Goal: Task Accomplishment & Management: Manage account settings

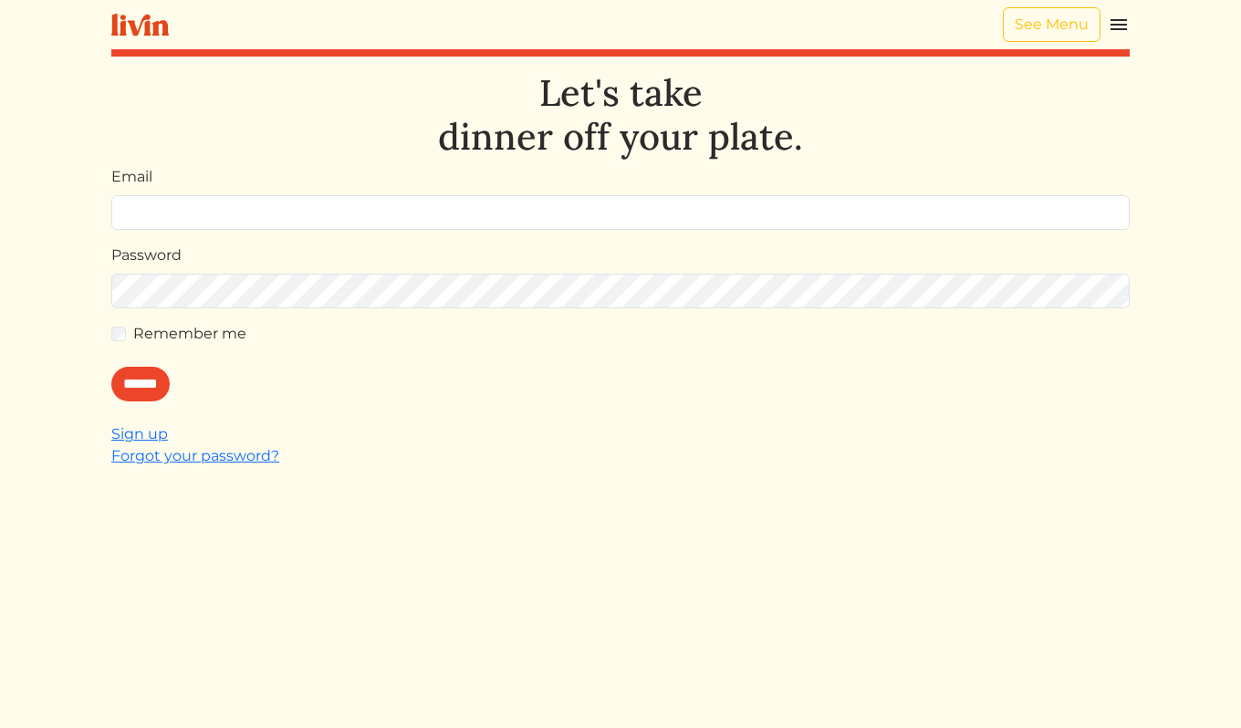
click at [670, 211] on input "Email" at bounding box center [620, 212] width 1018 height 35
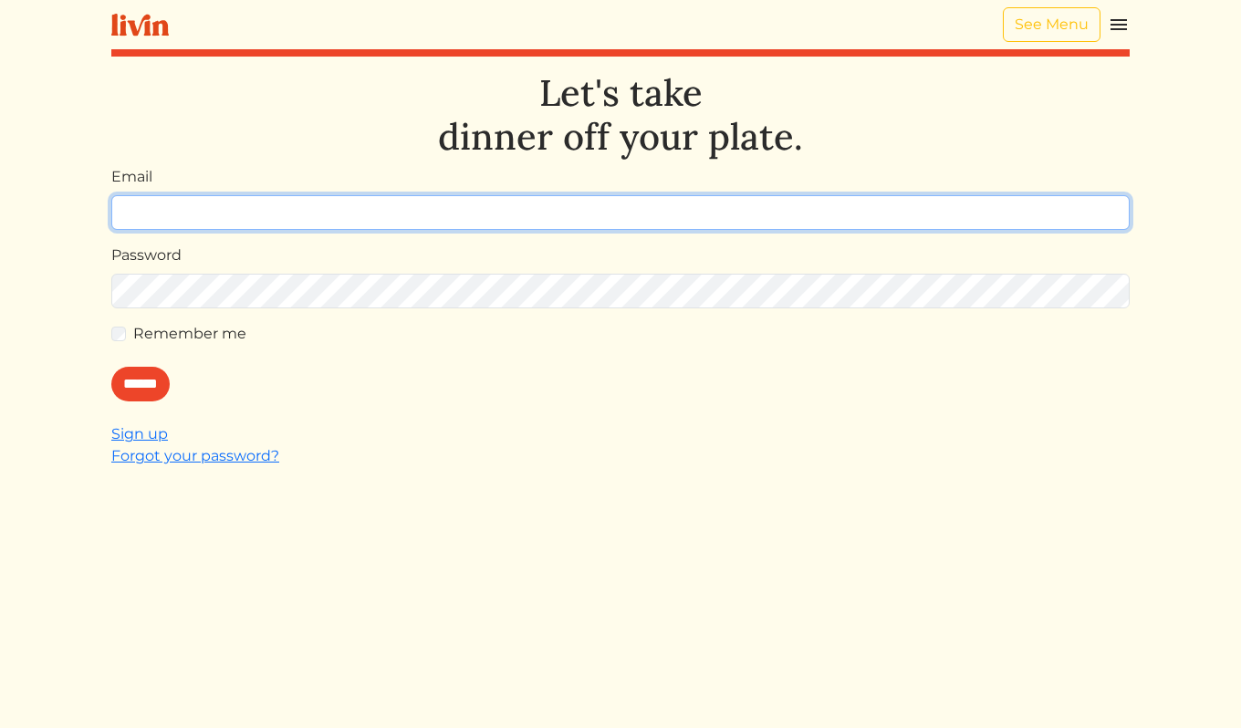
type input "**********"
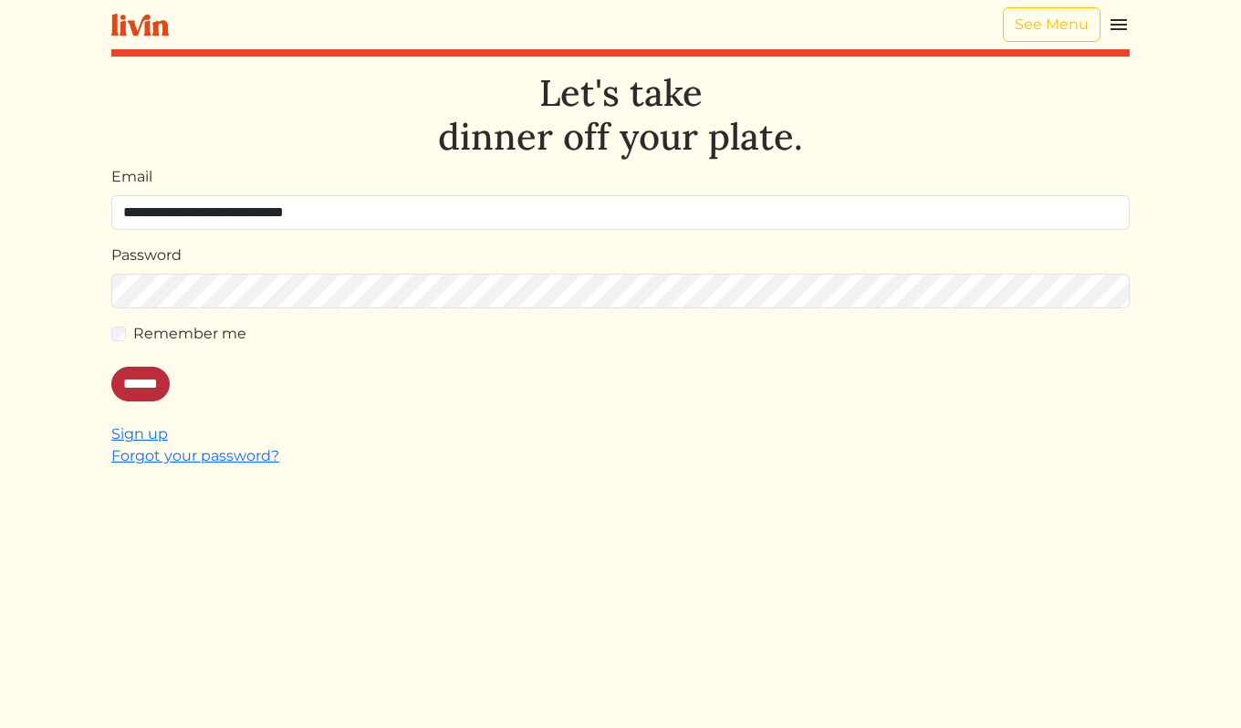
click at [132, 386] on input "******" at bounding box center [140, 384] width 58 height 35
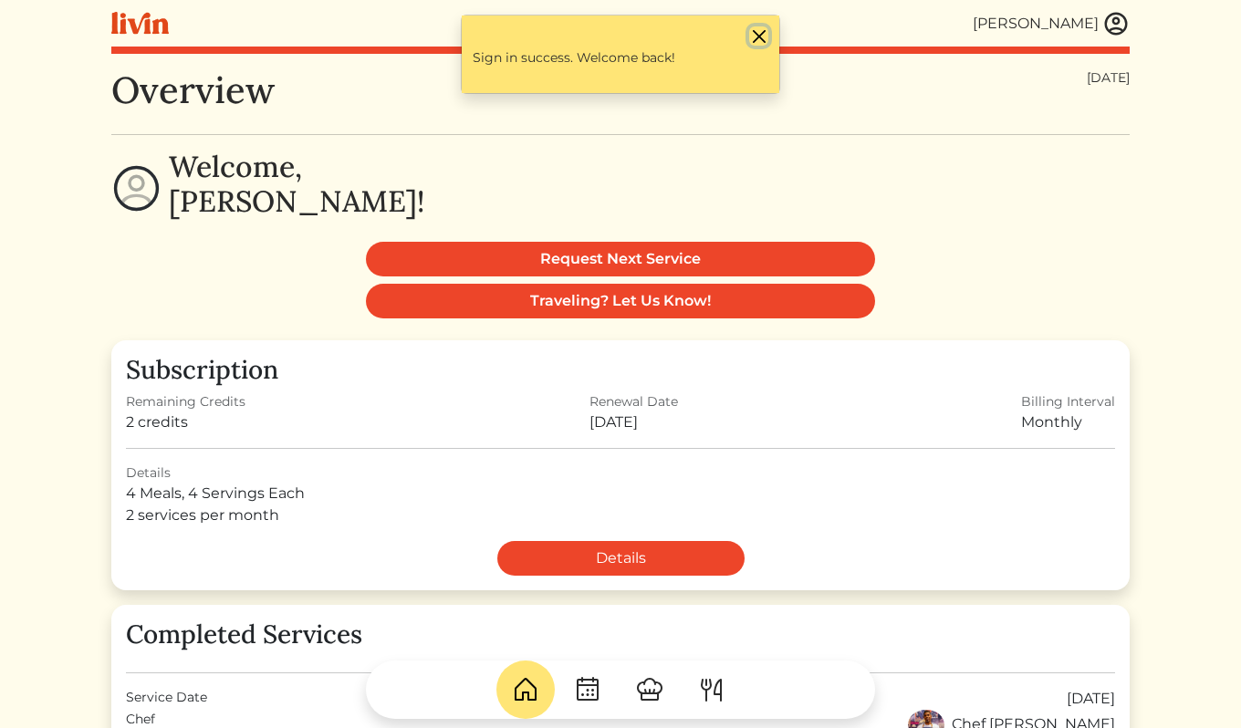
click at [764, 35] on button "Close" at bounding box center [758, 35] width 19 height 19
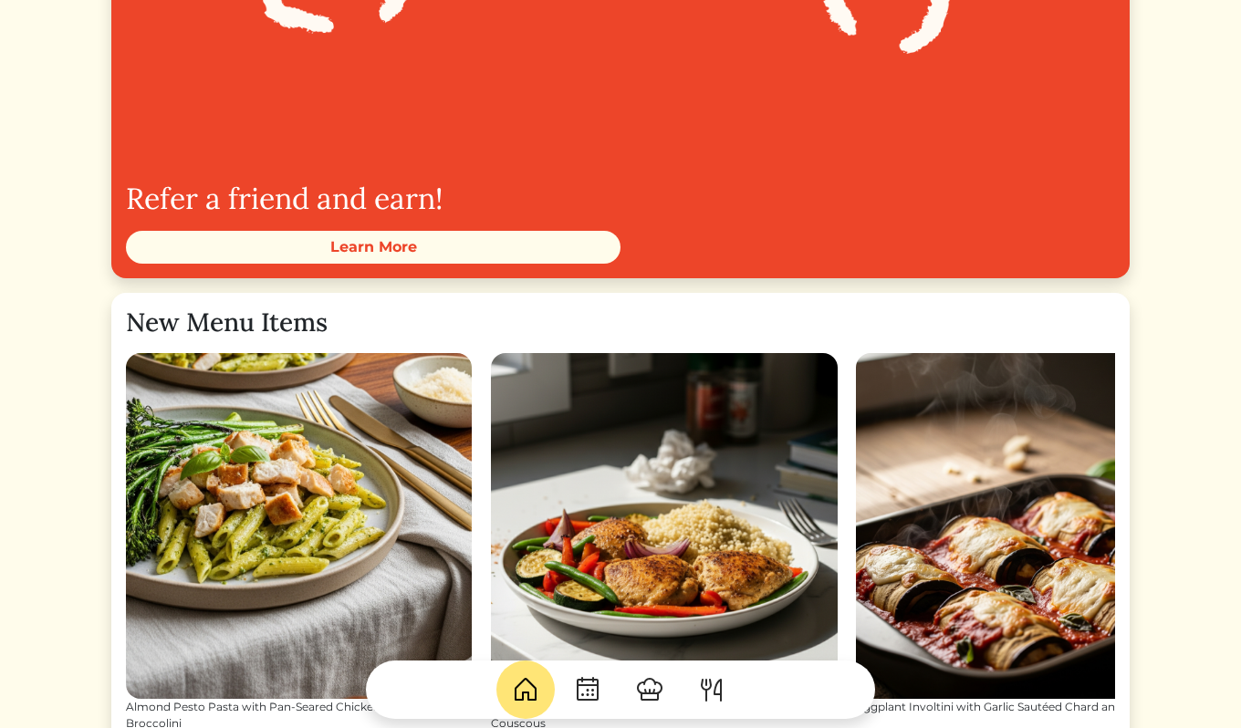
scroll to position [2056, 0]
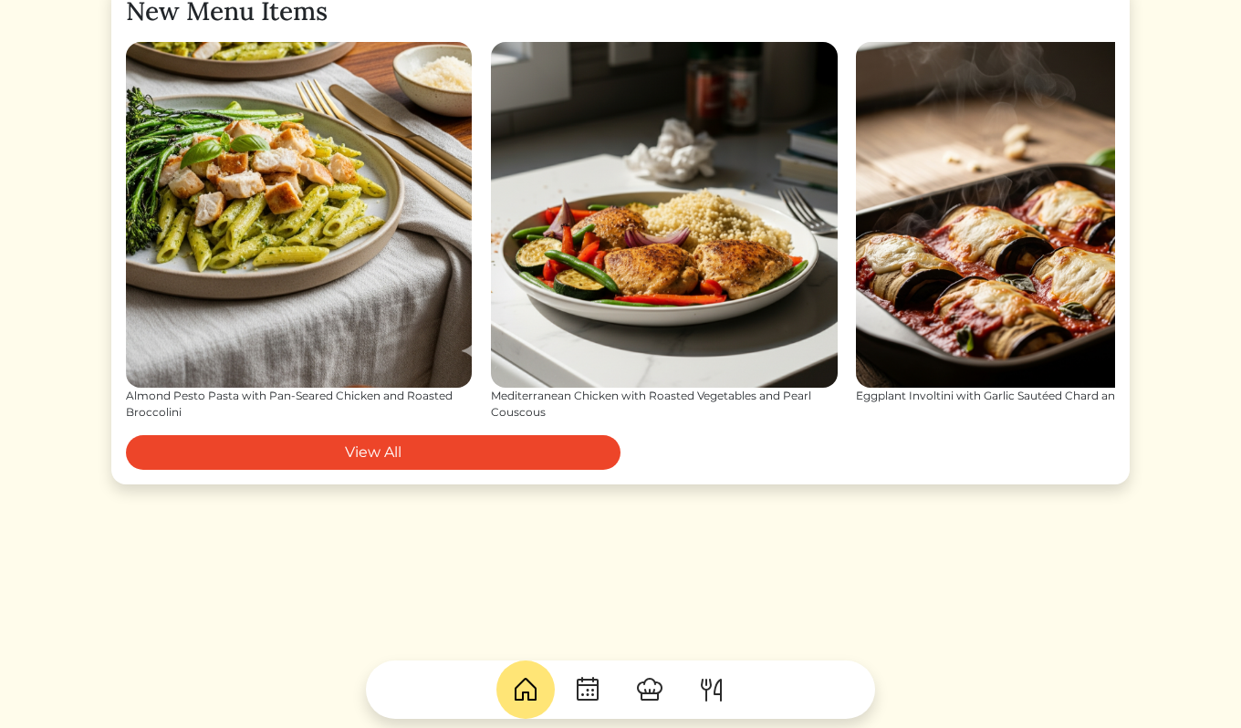
click at [586, 698] on img at bounding box center [587, 689] width 29 height 29
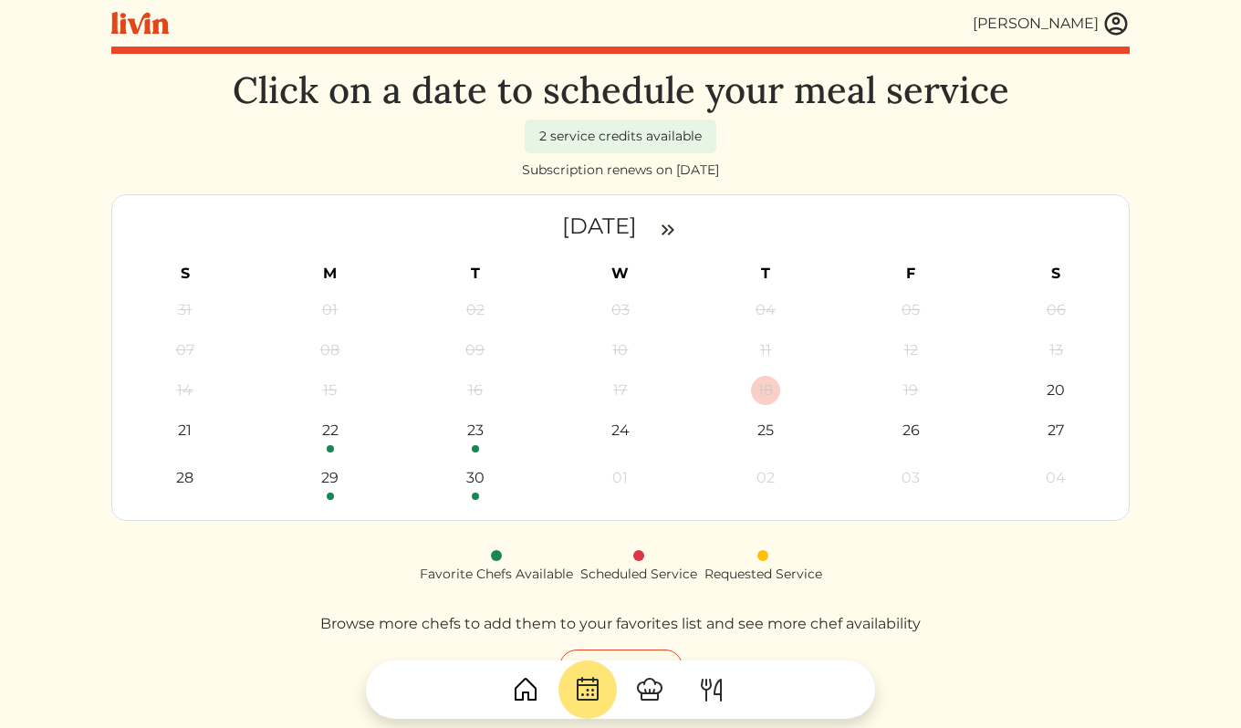
scroll to position [171, 0]
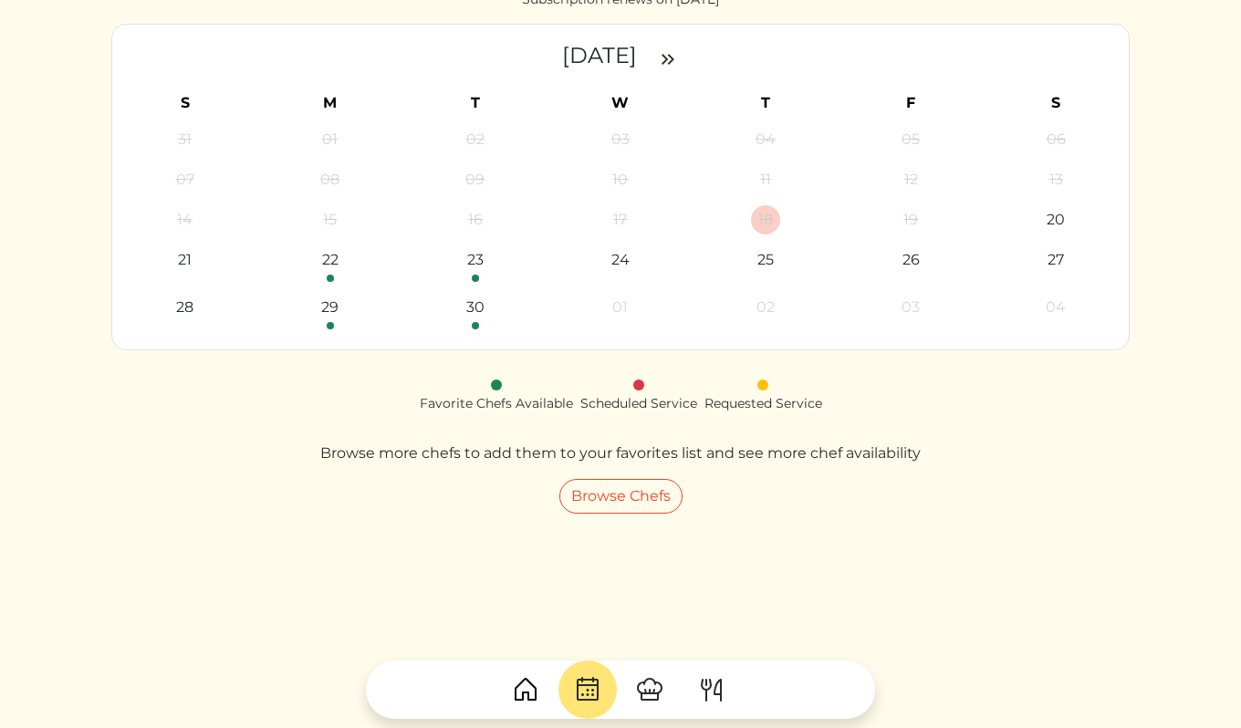
click at [712, 686] on img at bounding box center [711, 689] width 29 height 29
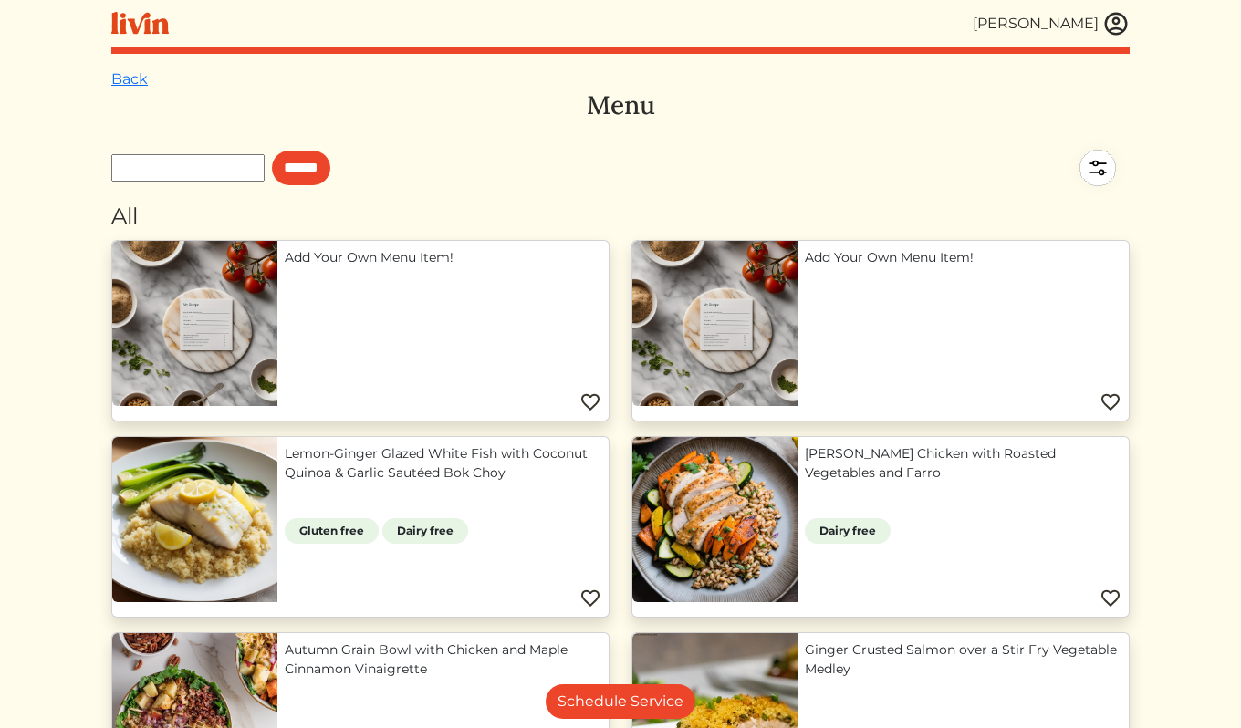
click at [1067, 26] on div "[PERSON_NAME]" at bounding box center [1035, 24] width 126 height 22
click at [1110, 23] on img at bounding box center [1115, 23] width 27 height 27
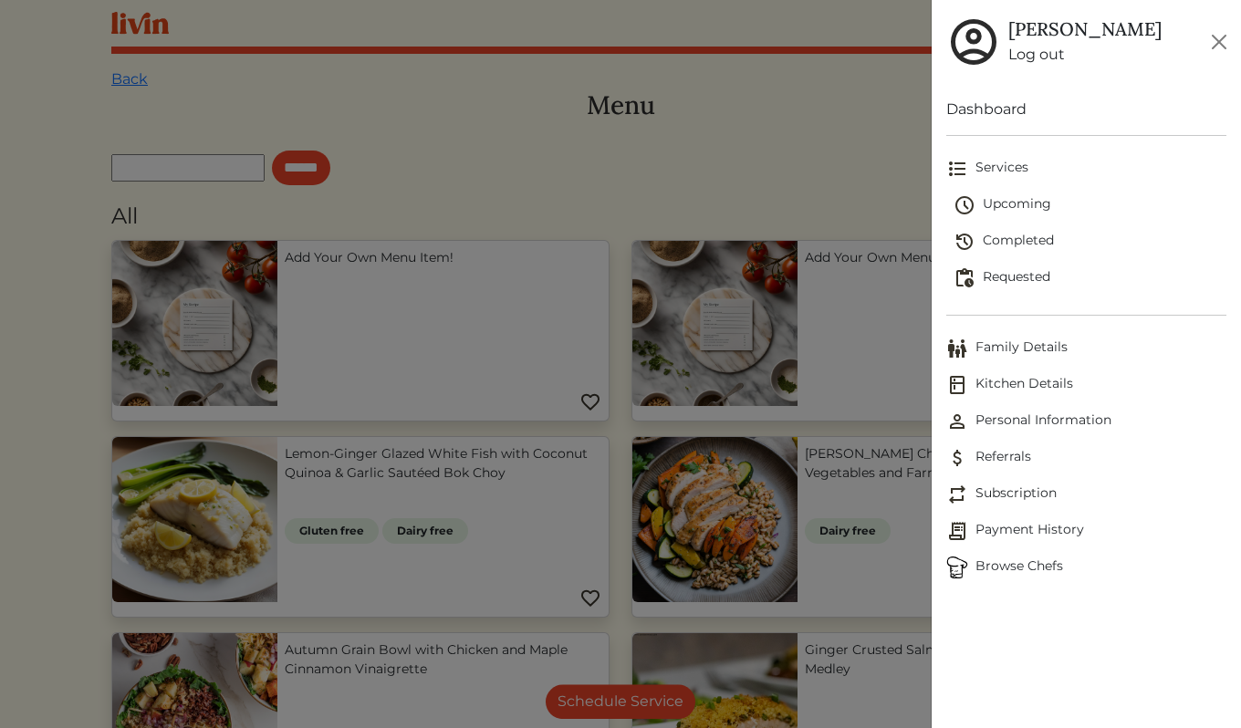
click at [1016, 496] on span "Subscription" at bounding box center [1086, 494] width 280 height 22
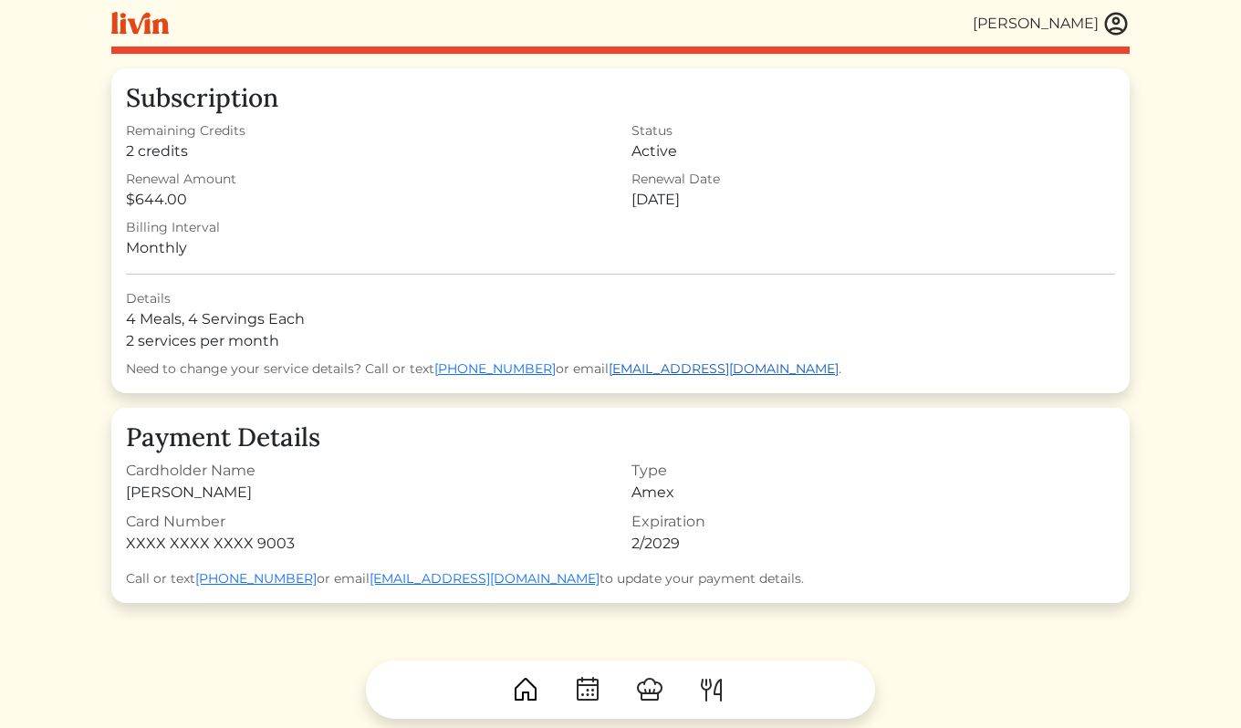
click at [608, 369] on link "[EMAIL_ADDRESS][DOMAIN_NAME]" at bounding box center [723, 368] width 230 height 16
click at [592, 690] on img at bounding box center [587, 689] width 29 height 29
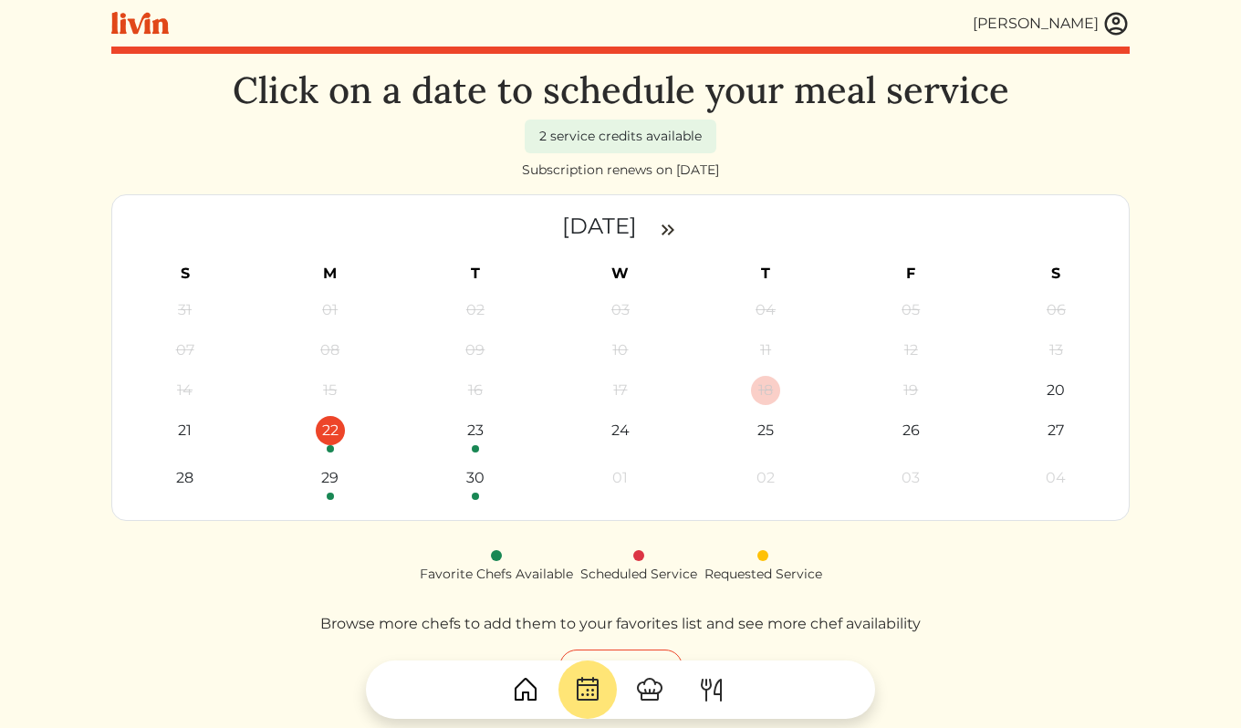
click at [330, 433] on div "22" at bounding box center [330, 430] width 29 height 29
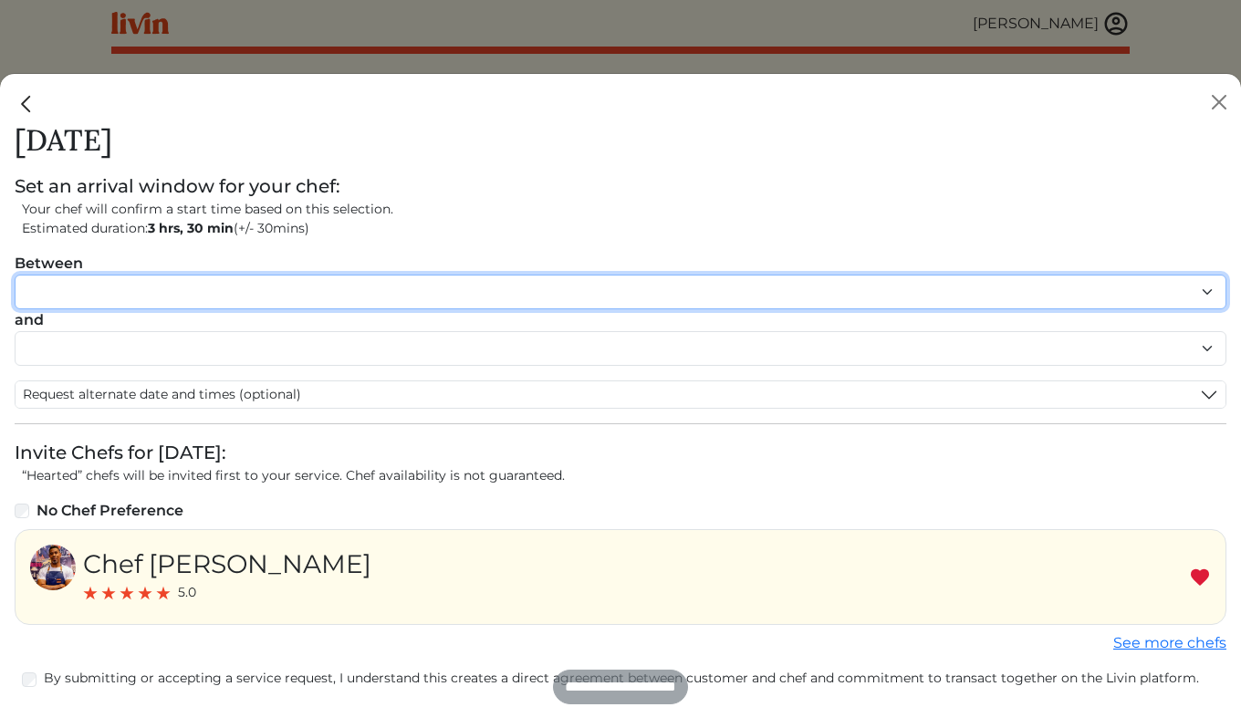
click at [357, 296] on select "******* ******* ******* ******* ******* ******* ******** ******** ******** ****…" at bounding box center [620, 292] width 1211 height 35
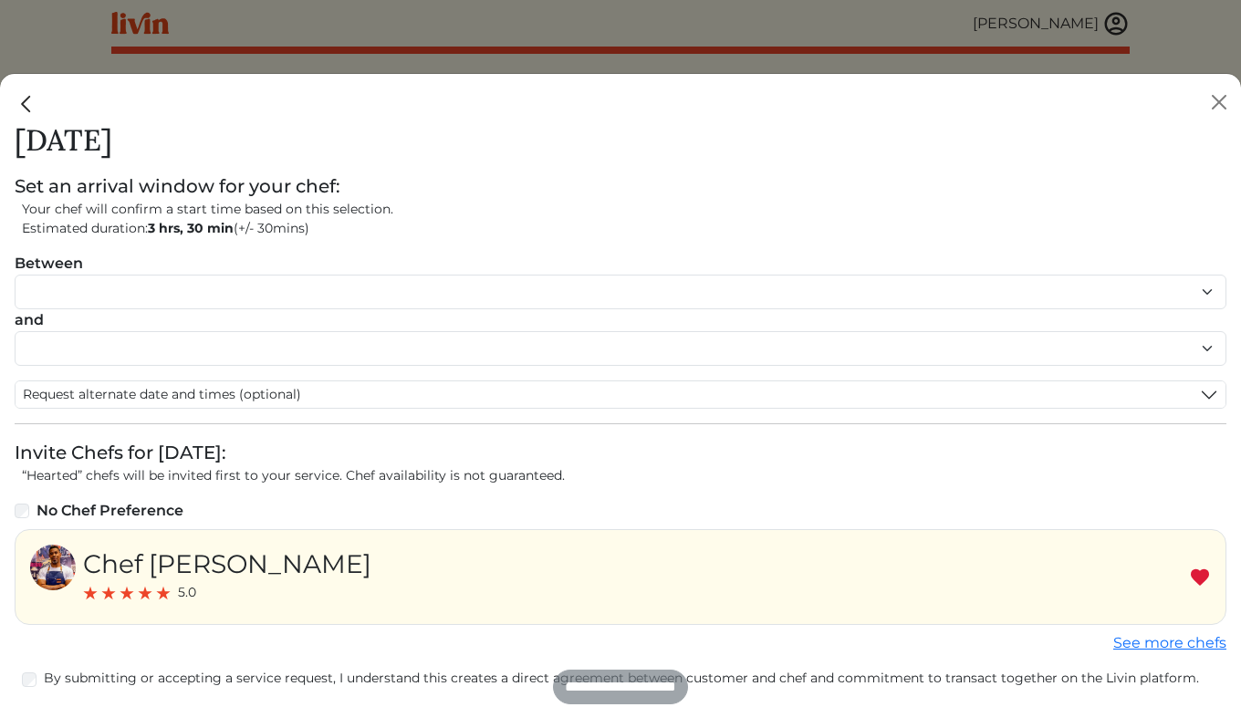
click at [24, 105] on img "Close" at bounding box center [27, 104] width 24 height 24
